Goal: Task Accomplishment & Management: Manage account settings

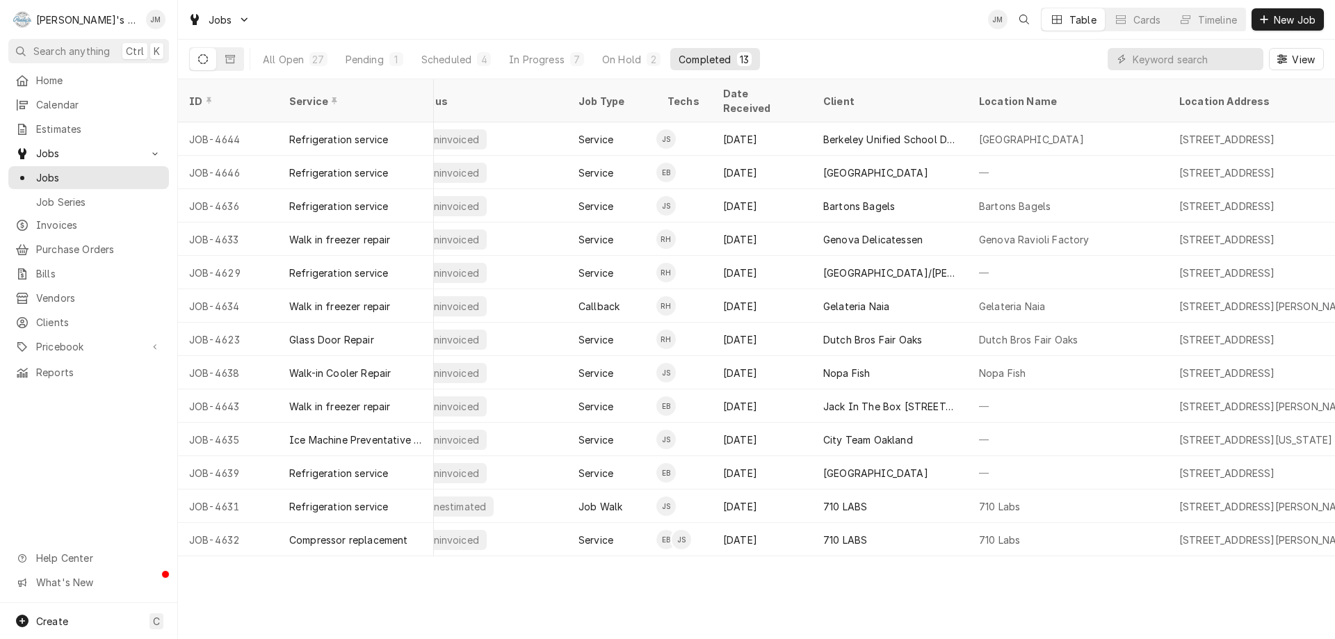
scroll to position [0, 30]
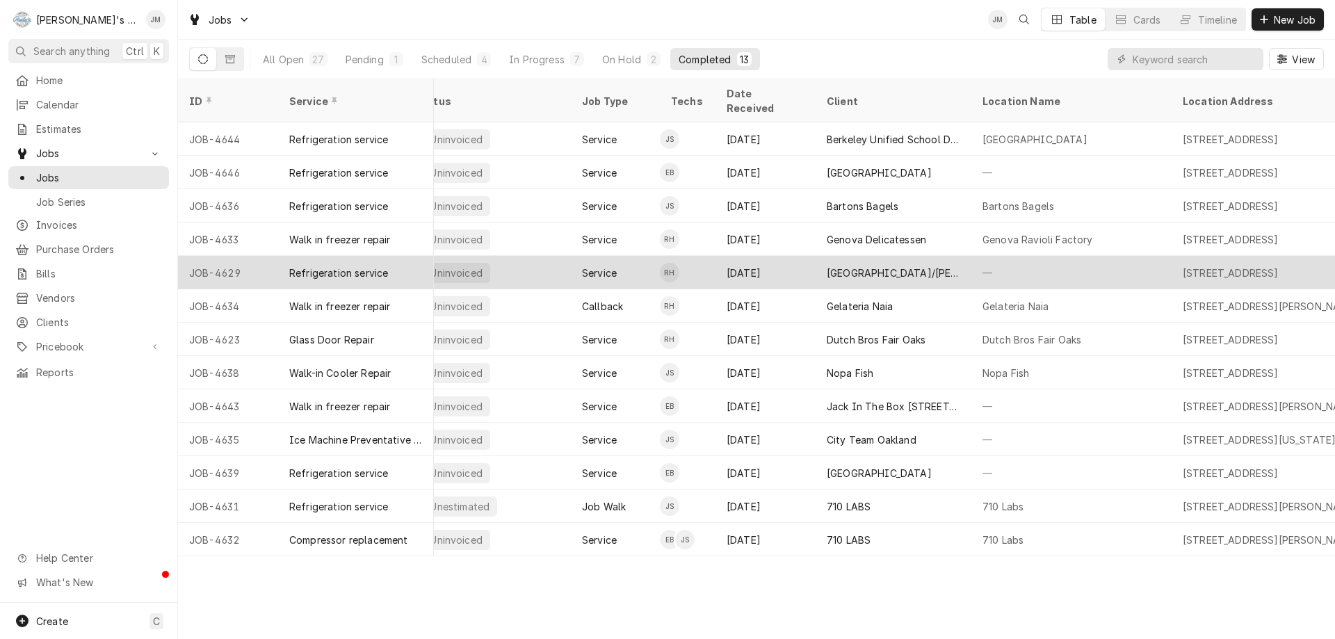
click at [889, 266] on div "[GEOGRAPHIC_DATA]/[PERSON_NAME][GEOGRAPHIC_DATA]" at bounding box center [894, 273] width 134 height 15
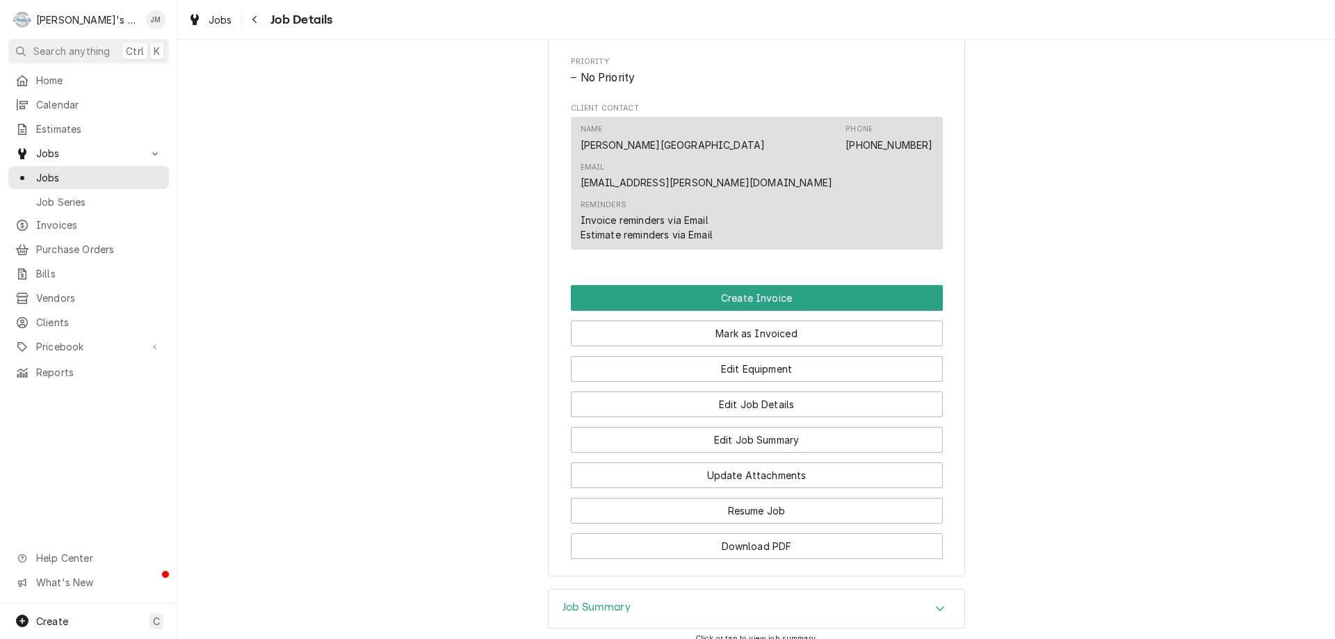
scroll to position [695, 0]
click at [612, 600] on h3 "Job Summary" at bounding box center [597, 606] width 68 height 13
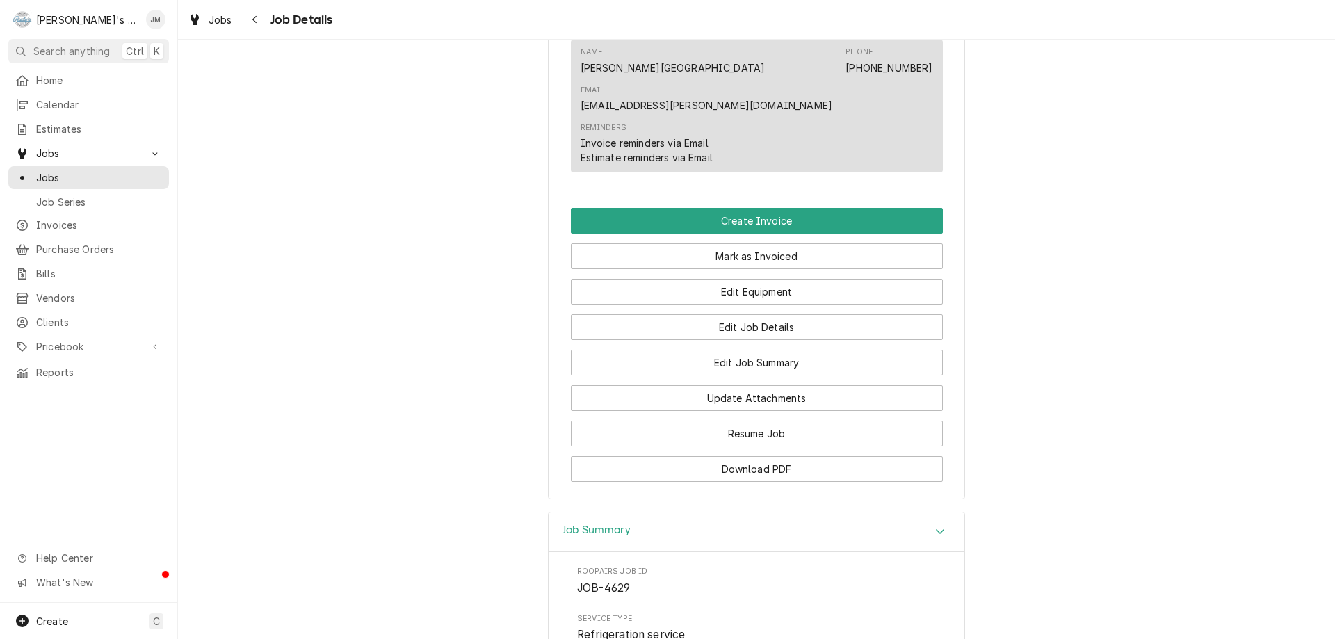
scroll to position [765, 0]
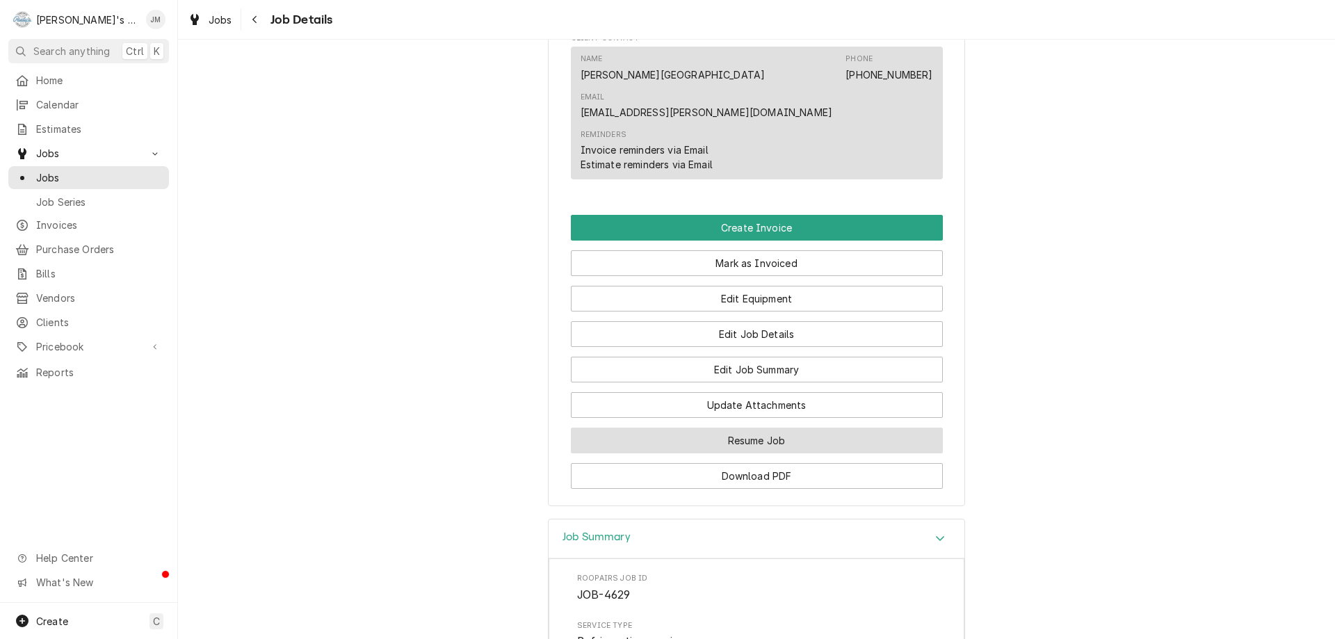
click at [747, 428] on button "Resume Job" at bounding box center [757, 441] width 372 height 26
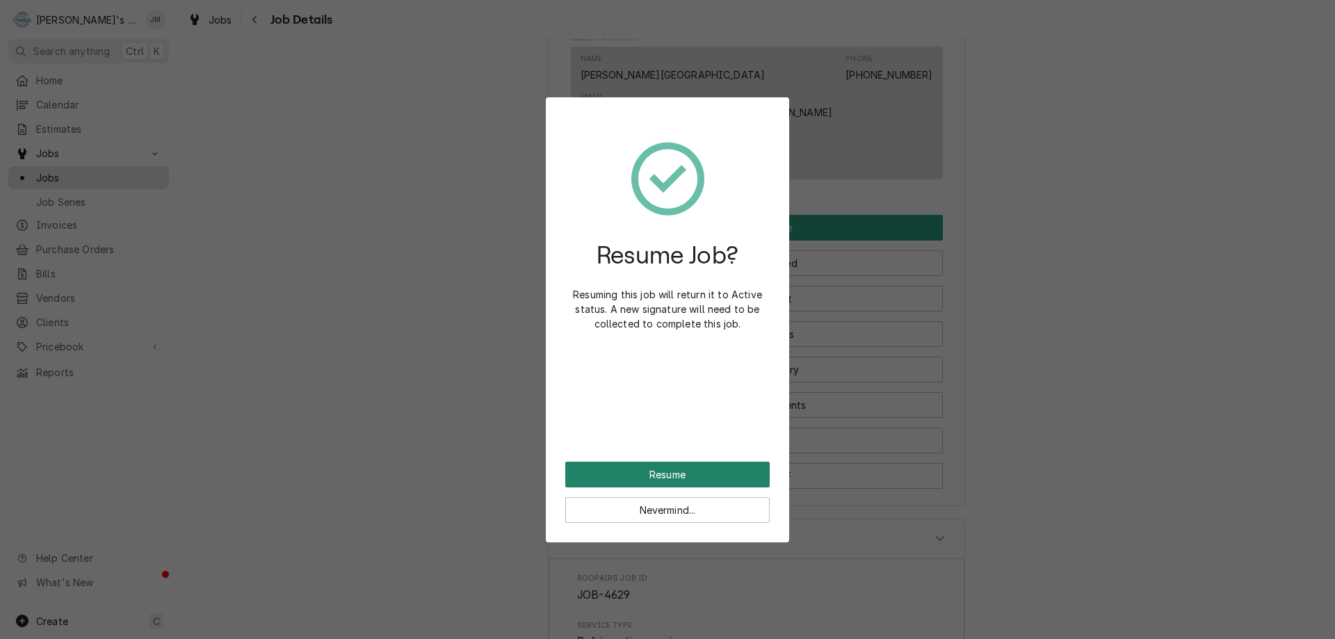
click at [633, 477] on button "Resume" at bounding box center [667, 475] width 204 height 26
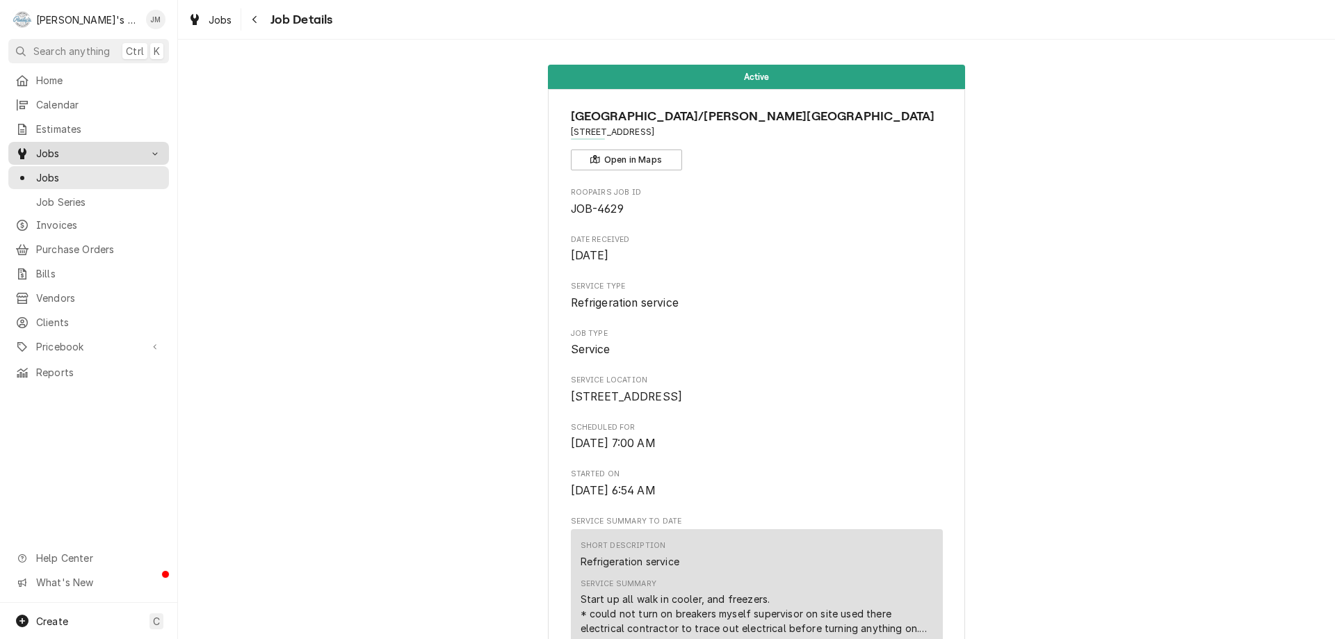
click at [51, 154] on span "Jobs" at bounding box center [88, 153] width 105 height 15
click at [40, 148] on span "Jobs" at bounding box center [88, 153] width 105 height 15
click at [41, 170] on span "Jobs" at bounding box center [99, 177] width 126 height 15
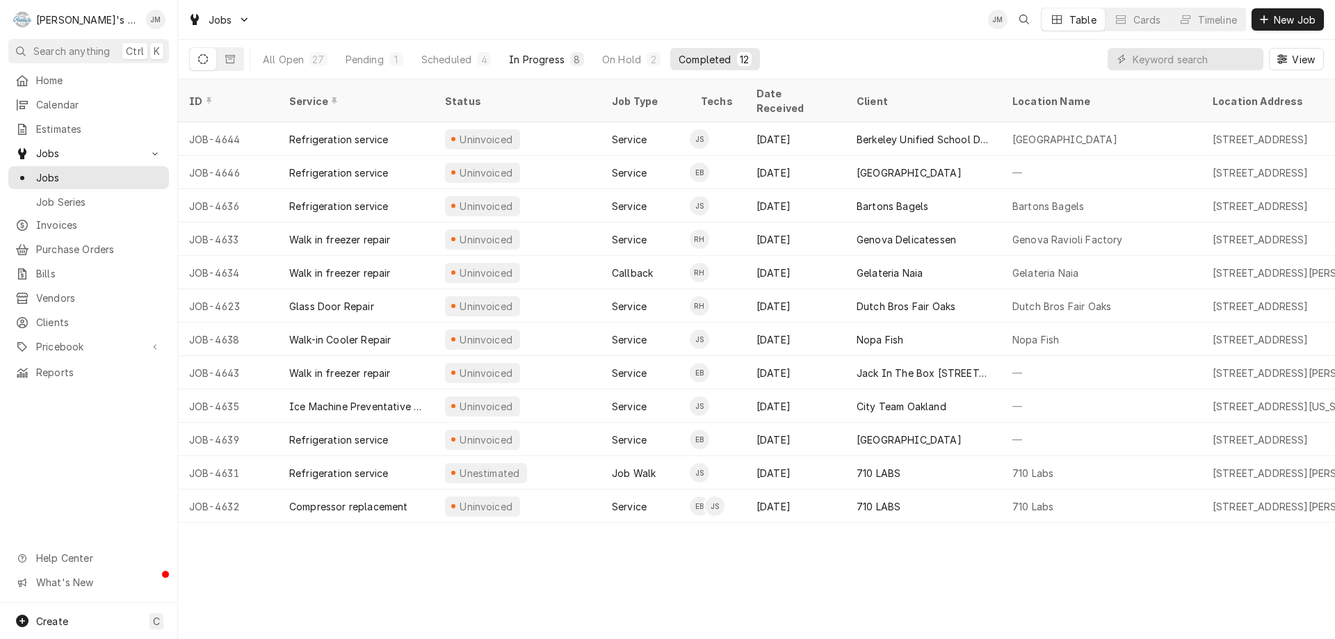
click at [536, 60] on div "In Progress" at bounding box center [537, 59] width 56 height 15
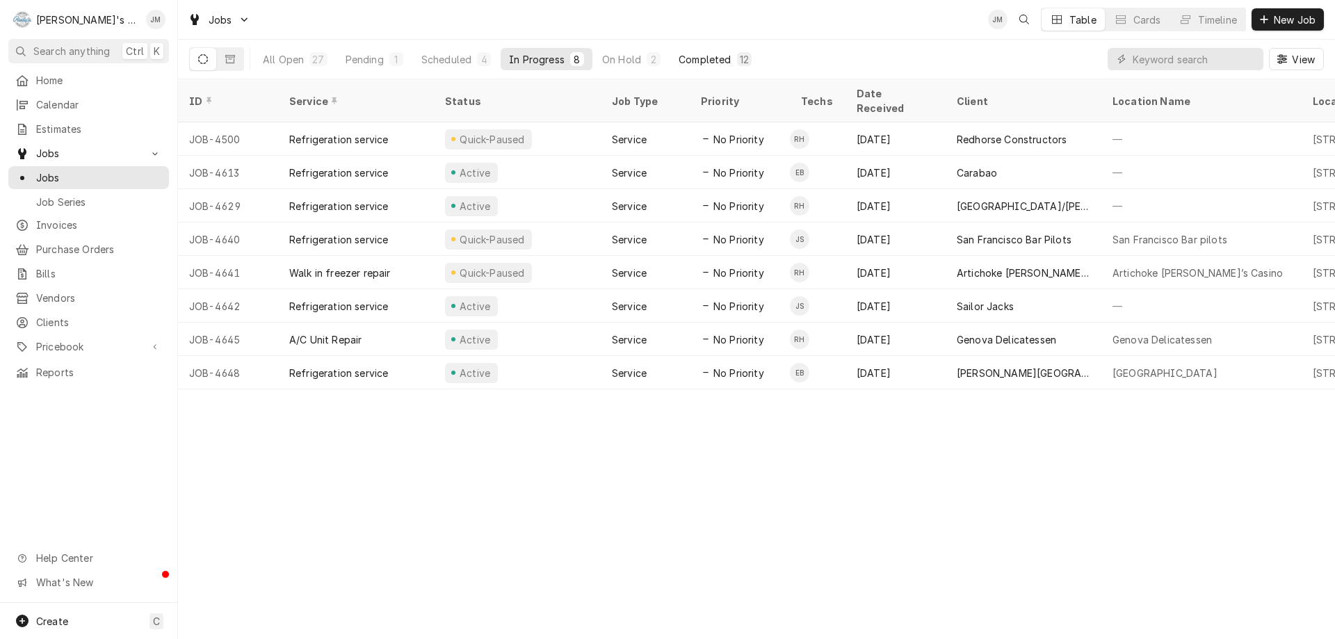
click at [709, 58] on div "Completed" at bounding box center [705, 59] width 52 height 15
